Goal: Task Accomplishment & Management: Manage account settings

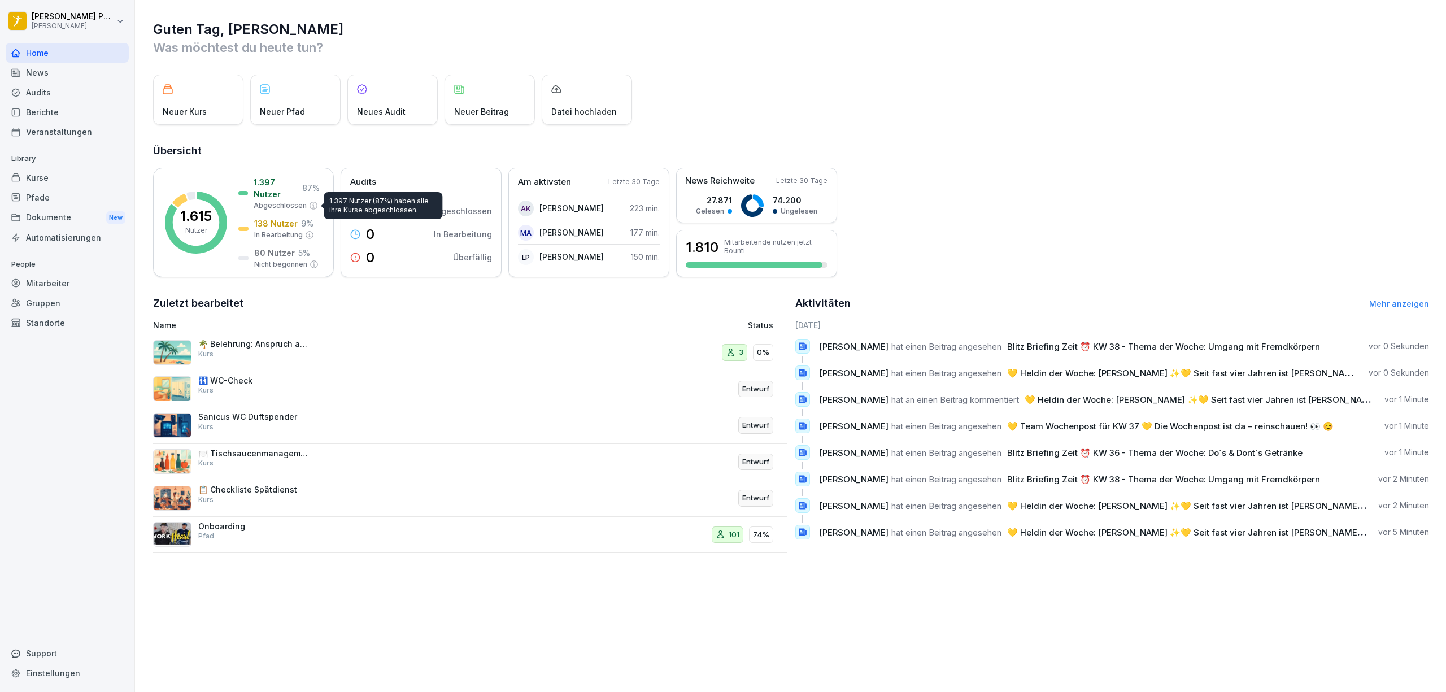
click at [46, 215] on div "Dokumente New" at bounding box center [67, 217] width 123 height 21
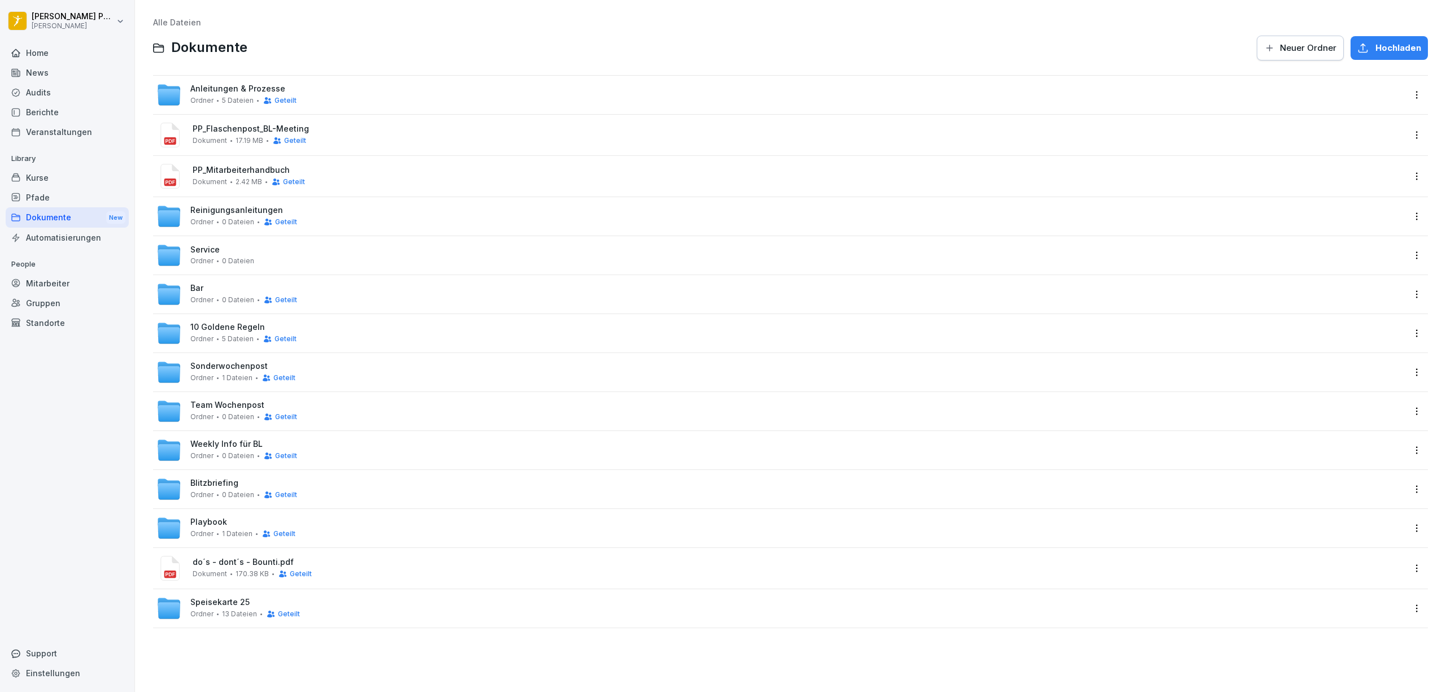
click at [1399, 374] on html "[PERSON_NAME] [PERSON_NAME] Home News Audits Berichte Veranstaltungen Library K…" at bounding box center [723, 346] width 1446 height 692
click at [1345, 393] on div "Details" at bounding box center [1340, 395] width 28 height 14
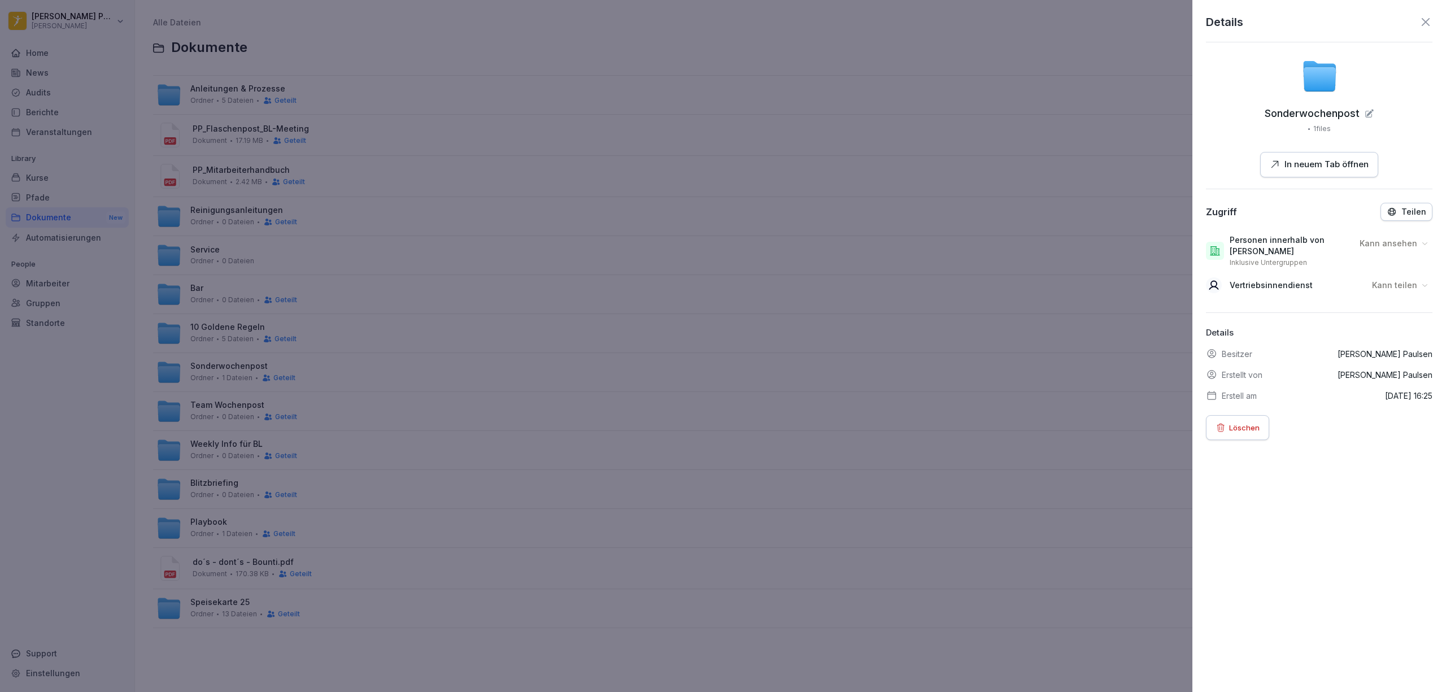
click at [1378, 289] on p "Kann teilen" at bounding box center [1394, 285] width 45 height 11
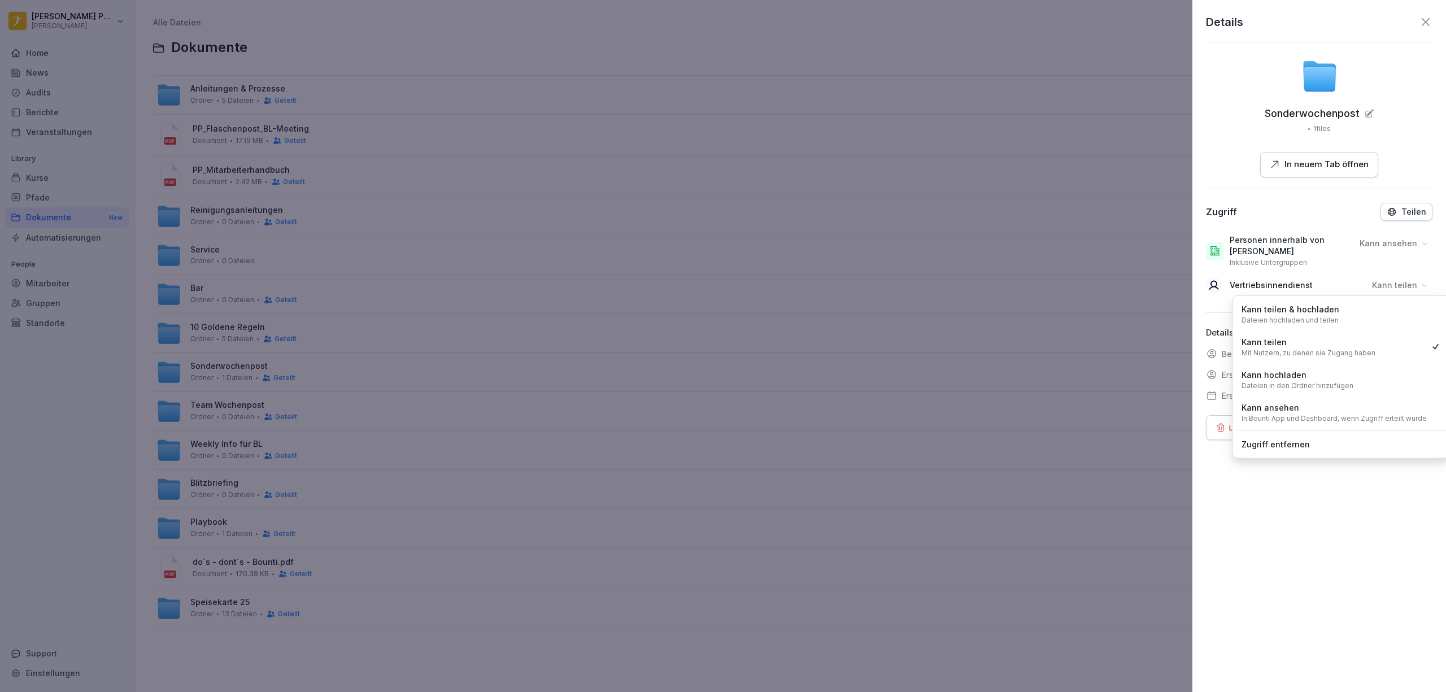
click at [1282, 317] on p "Dateien hochladen und teilen" at bounding box center [1290, 320] width 97 height 9
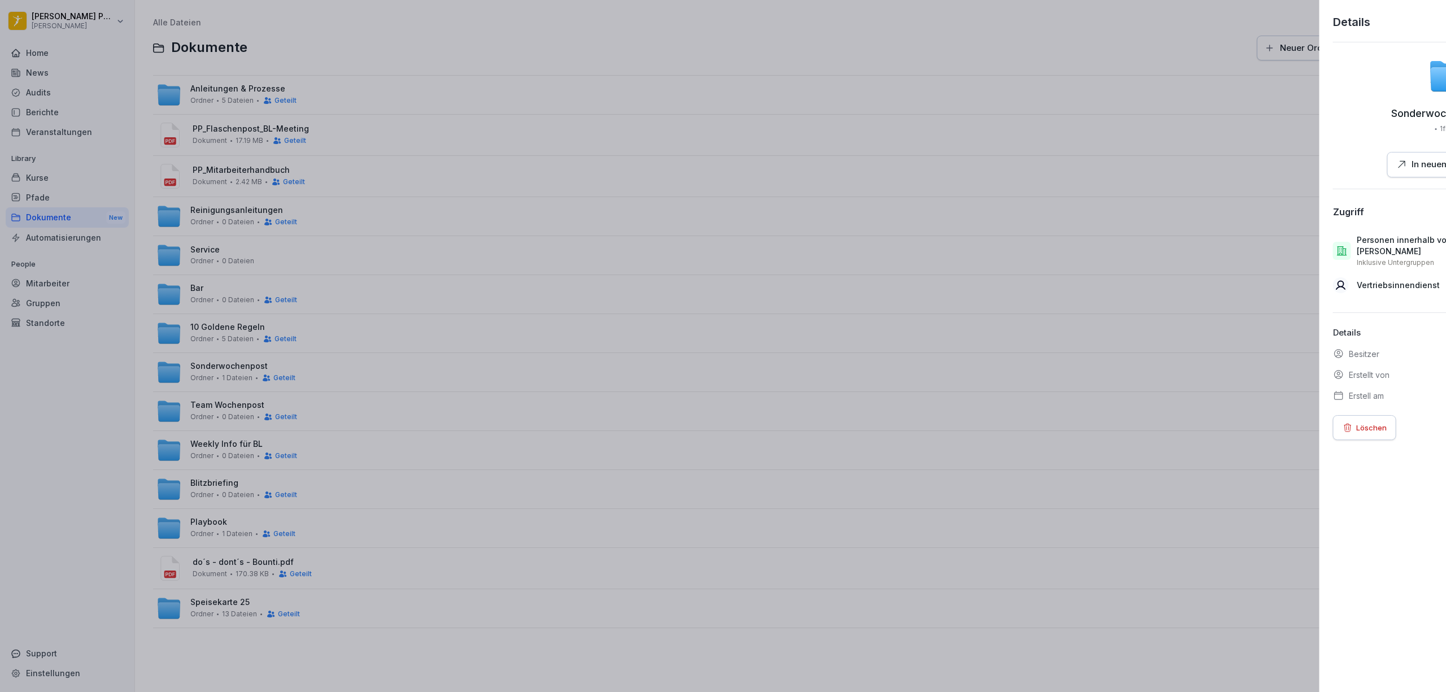
click at [80, 30] on div at bounding box center [723, 346] width 1446 height 692
click at [59, 28] on html "[PERSON_NAME] [PERSON_NAME] Home News Audits Berichte Veranstaltungen Library K…" at bounding box center [723, 346] width 1446 height 692
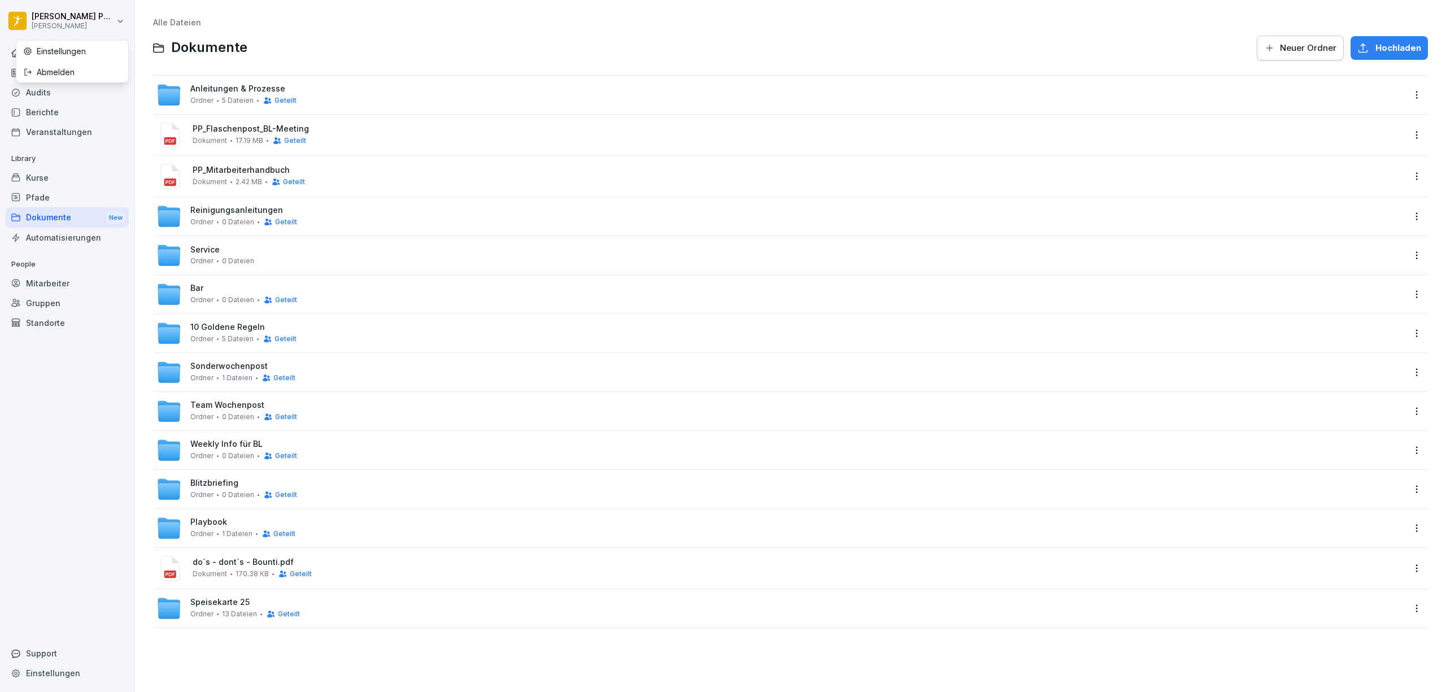
click at [78, 20] on html "[PERSON_NAME] [PERSON_NAME] Home News Audits Berichte Veranstaltungen Library K…" at bounding box center [723, 346] width 1446 height 692
click at [80, 67] on div "Abmelden" at bounding box center [72, 72] width 112 height 21
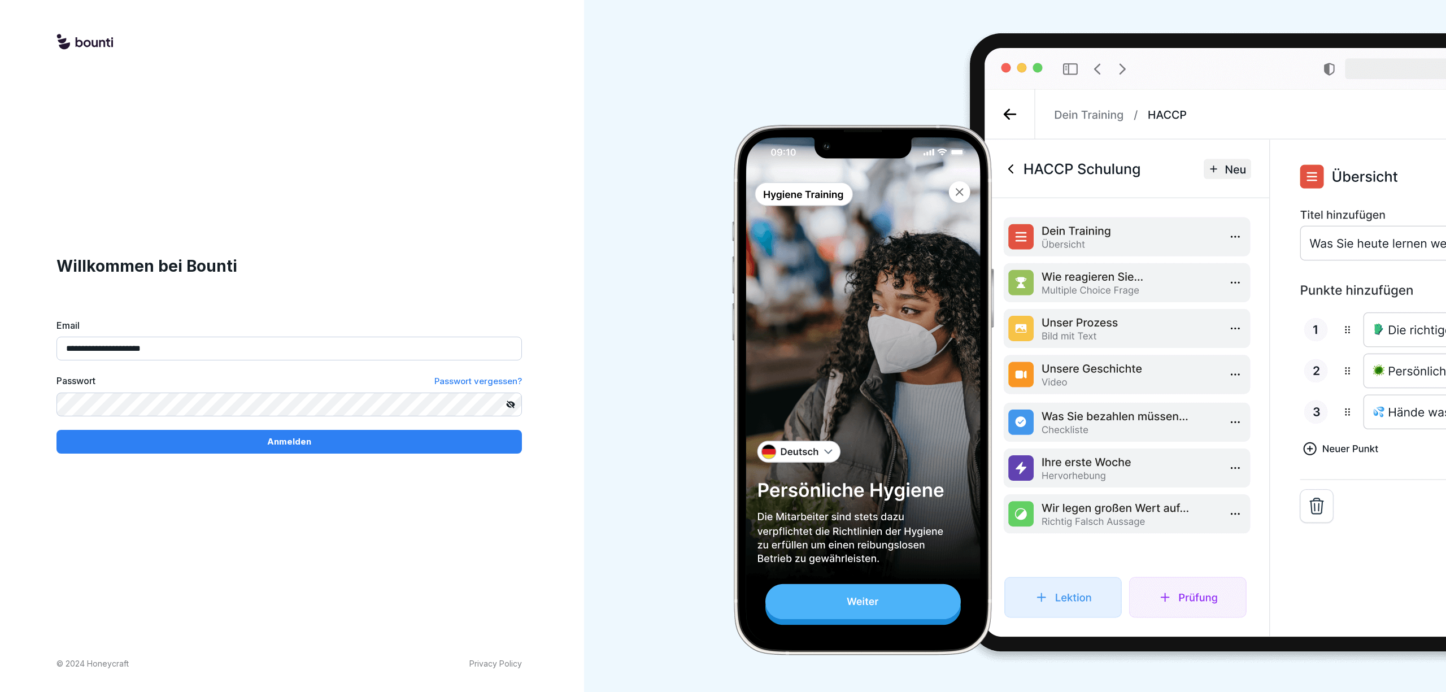
click at [179, 351] on input "**********" at bounding box center [289, 349] width 466 height 24
type input "**********"
click at [245, 447] on div "Anmelden" at bounding box center [289, 442] width 447 height 12
